Goal: Information Seeking & Learning: Learn about a topic

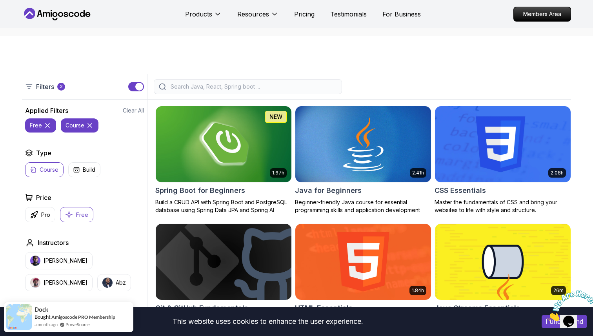
scroll to position [140, 0]
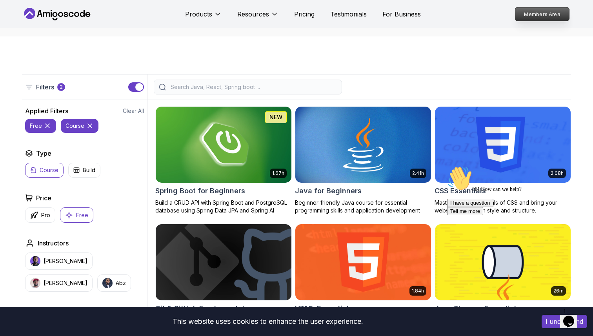
click at [559, 11] on p "Members Area" at bounding box center [542, 13] width 54 height 13
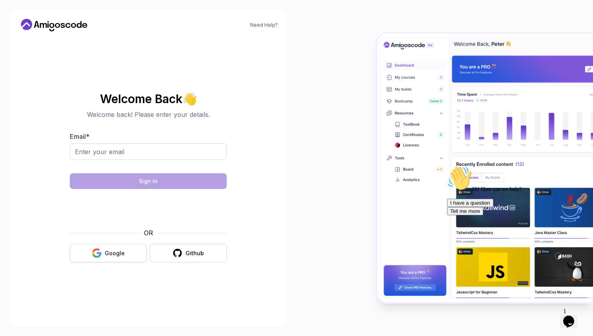
click at [119, 251] on div "Google" at bounding box center [115, 254] width 20 height 8
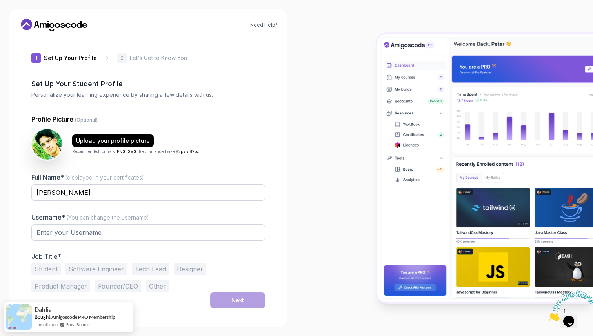
type input "livelyotterbc351"
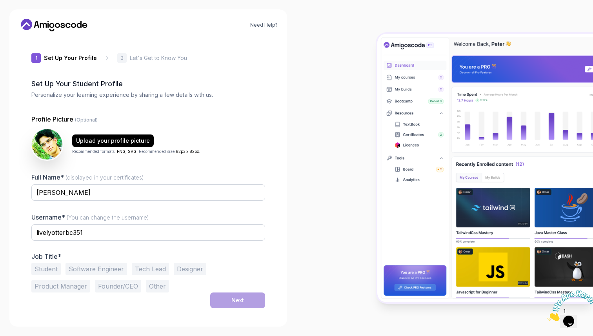
click at [42, 272] on button "Student" at bounding box center [45, 269] width 29 height 13
click at [153, 271] on button "Tech Lead" at bounding box center [150, 269] width 37 height 13
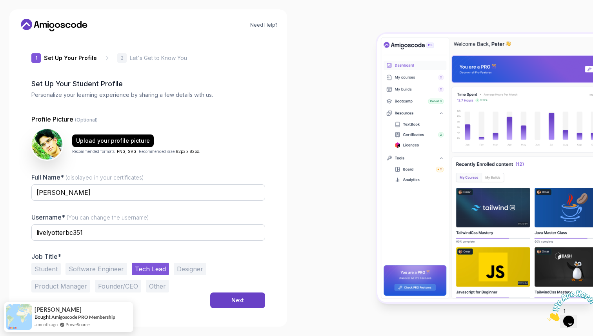
click at [111, 267] on button "Software Engineer" at bounding box center [97, 269] width 62 height 13
click at [237, 299] on div "Next" at bounding box center [237, 301] width 13 height 8
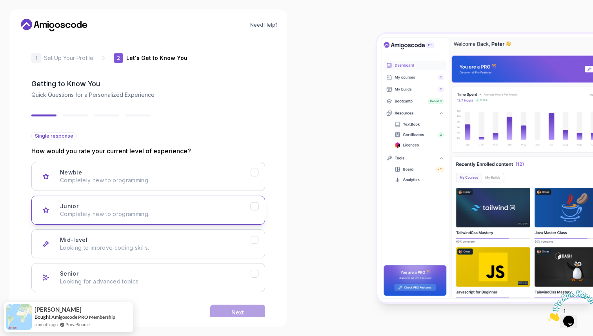
scroll to position [16, 0]
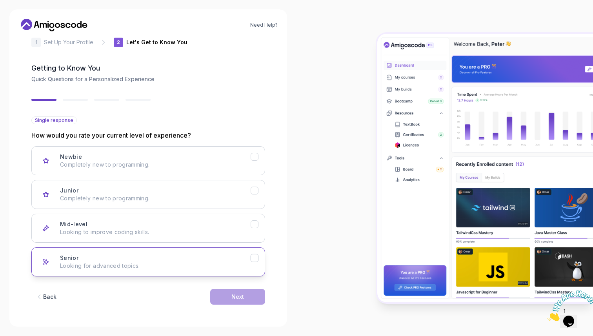
click at [189, 272] on button "Senior Looking for advanced topics." at bounding box center [148, 262] width 234 height 29
click at [234, 303] on button "Next" at bounding box center [237, 297] width 55 height 16
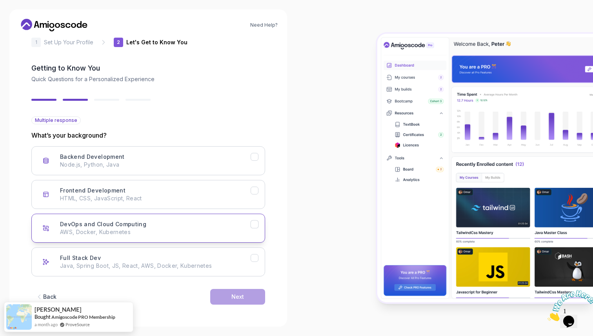
click at [172, 227] on div "DevOps and Cloud Computing AWS, Docker, Kubernetes" at bounding box center [155, 228] width 191 height 16
click at [231, 294] on button "Next" at bounding box center [237, 297] width 55 height 16
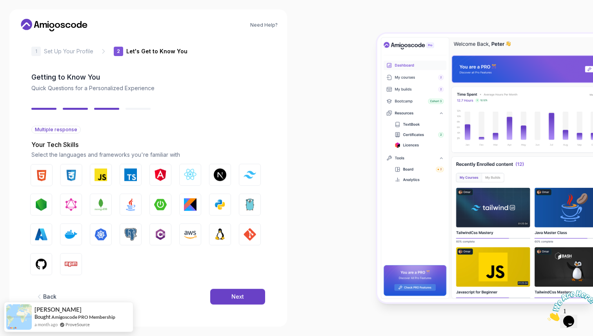
scroll to position [6, 0]
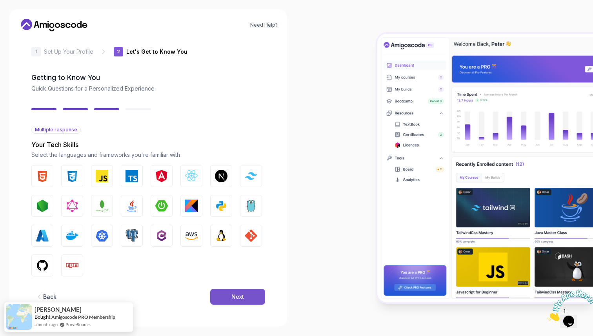
click at [242, 297] on div "Next" at bounding box center [237, 297] width 13 height 8
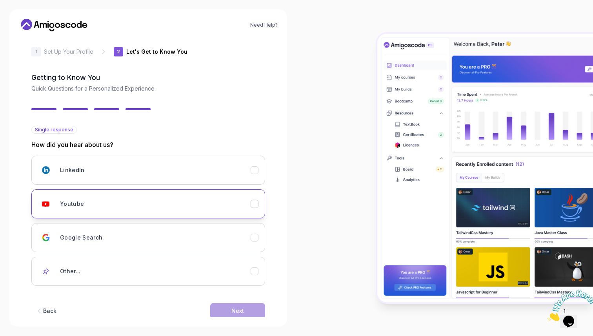
click at [105, 204] on div "Youtube" at bounding box center [155, 204] width 191 height 16
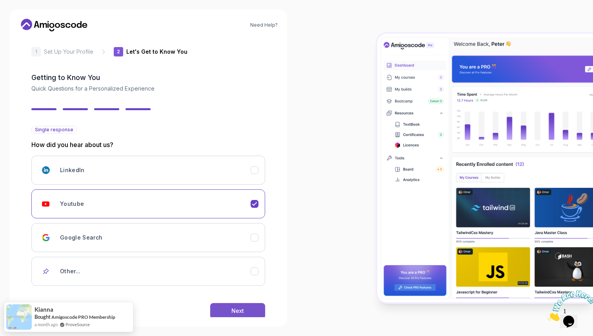
click at [233, 314] on div "Next" at bounding box center [237, 311] width 13 height 8
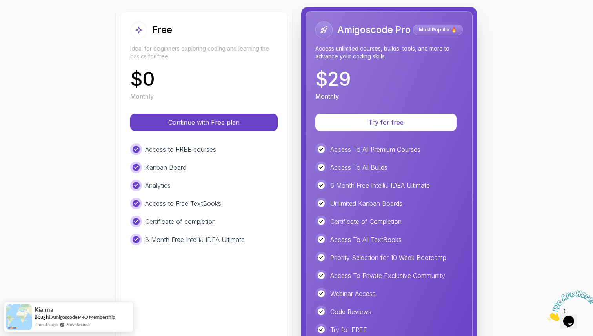
scroll to position [93, 0]
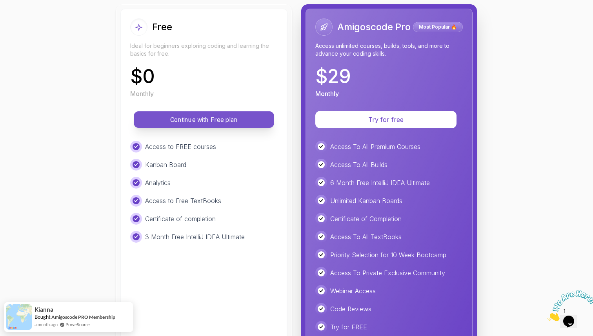
click at [244, 120] on p "Continue with Free plan" at bounding box center [204, 119] width 122 height 9
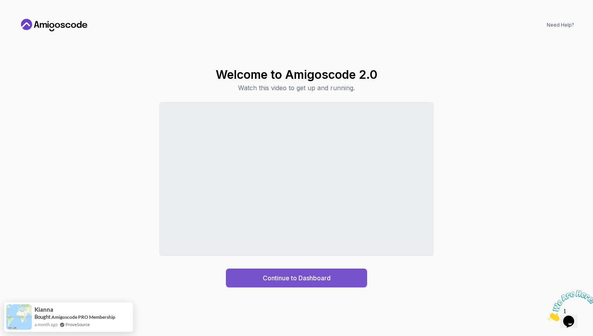
click at [322, 278] on div "Continue to Dashboard" at bounding box center [297, 277] width 68 height 9
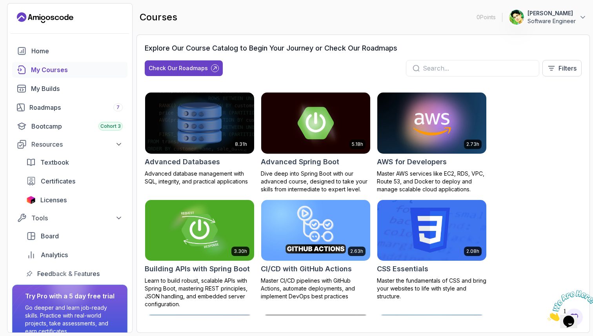
click at [64, 71] on div "My Courses" at bounding box center [77, 69] width 92 height 9
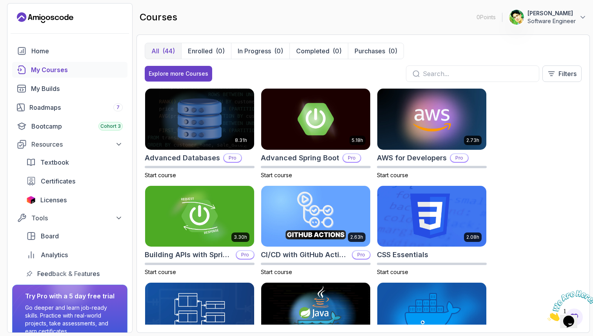
click at [448, 75] on input "text" at bounding box center [478, 73] width 110 height 9
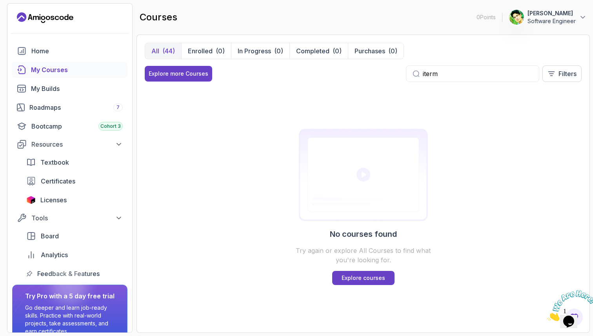
type input "iterm"
click at [245, 149] on div "No courses found Try again or explore All Courses to find what you're looking f…" at bounding box center [363, 206] width 437 height 237
click at [453, 72] on input "iterm" at bounding box center [478, 73] width 110 height 9
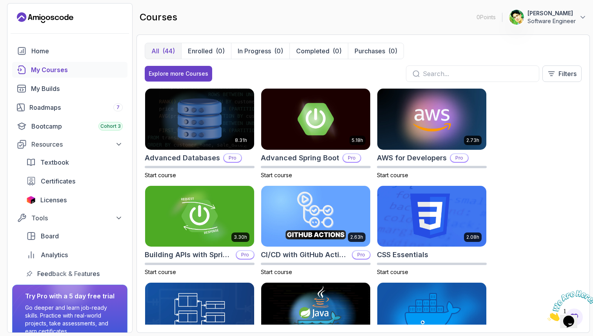
click at [62, 70] on div "My Courses" at bounding box center [77, 69] width 92 height 9
click at [53, 51] on div "Home" at bounding box center [76, 50] width 91 height 9
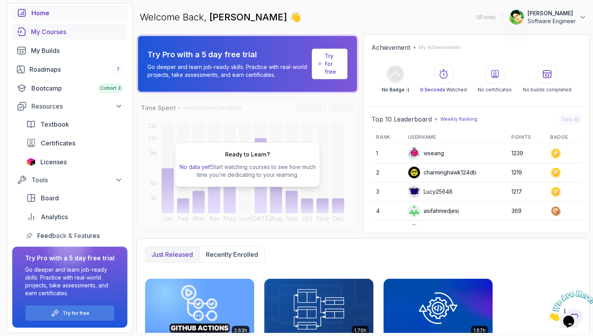
click at [54, 29] on div "My Courses" at bounding box center [77, 31] width 92 height 9
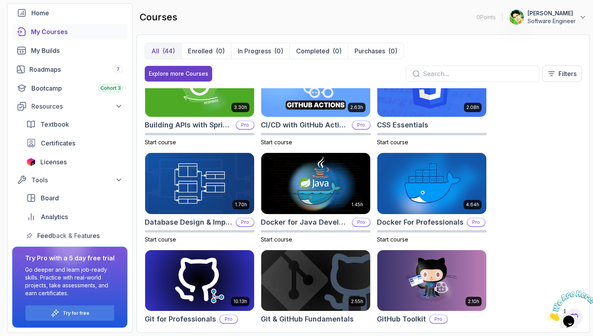
scroll to position [163, 0]
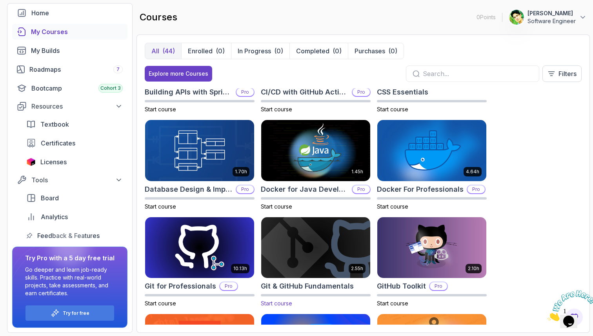
click at [298, 250] on img at bounding box center [316, 248] width 115 height 64
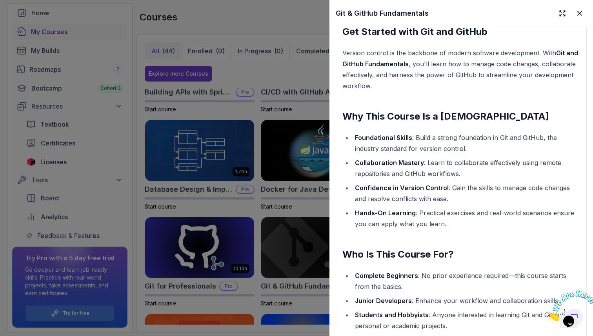
scroll to position [685, 0]
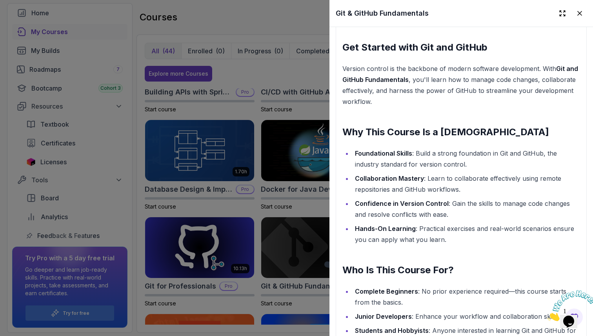
click at [277, 25] on div at bounding box center [296, 168] width 593 height 336
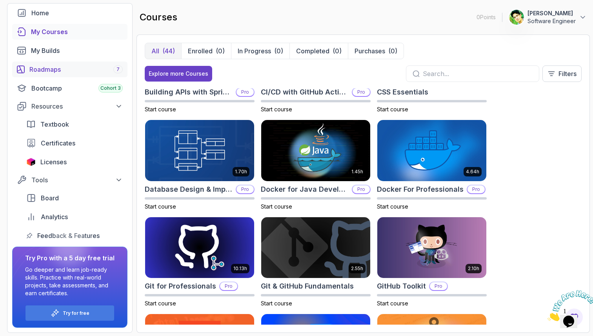
scroll to position [0, 0]
